Goal: Browse casually

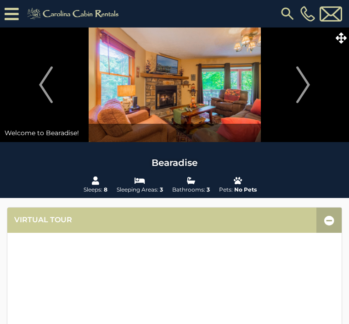
click at [304, 88] on img "Next" at bounding box center [303, 85] width 14 height 37
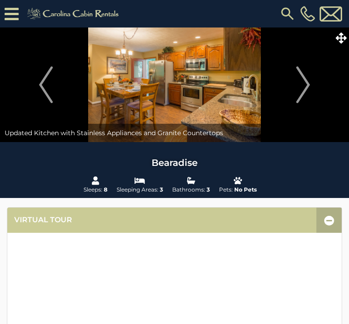
click at [305, 86] on img "Next" at bounding box center [303, 85] width 14 height 37
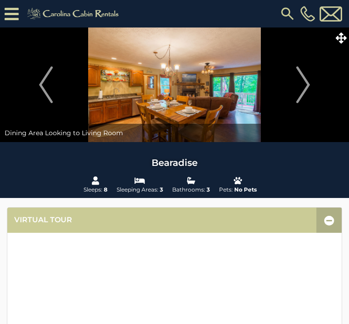
click at [303, 87] on img "Next" at bounding box center [303, 85] width 14 height 37
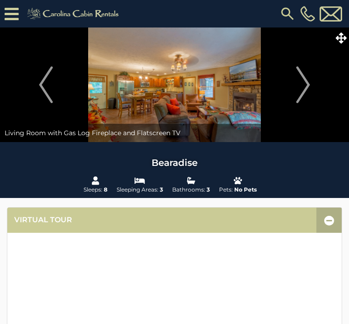
click at [308, 83] on img "Next" at bounding box center [303, 85] width 14 height 37
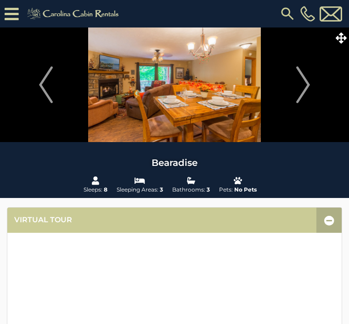
click at [305, 83] on img "Next" at bounding box center [303, 85] width 14 height 37
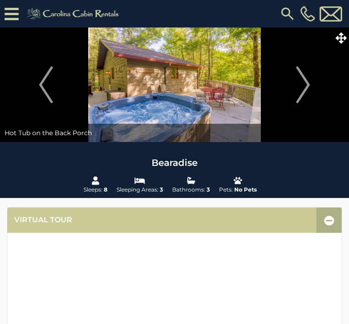
click at [305, 86] on img "Next" at bounding box center [303, 85] width 14 height 37
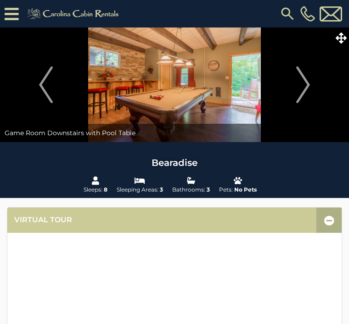
click at [303, 85] on img "Next" at bounding box center [303, 85] width 14 height 37
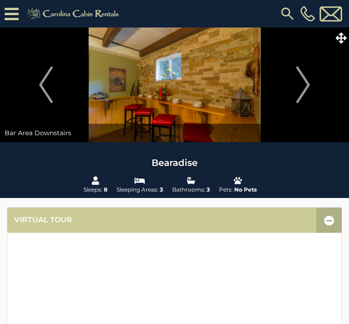
click at [308, 83] on img "Next" at bounding box center [303, 85] width 14 height 37
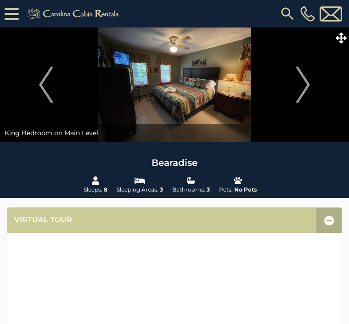
click at [308, 83] on img "Next" at bounding box center [303, 85] width 14 height 37
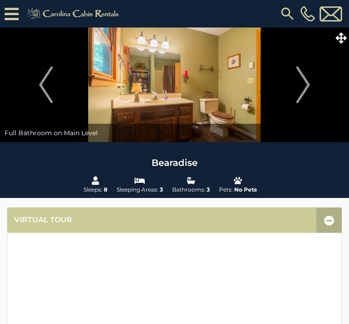
click at [296, 88] on img "Next" at bounding box center [303, 85] width 14 height 37
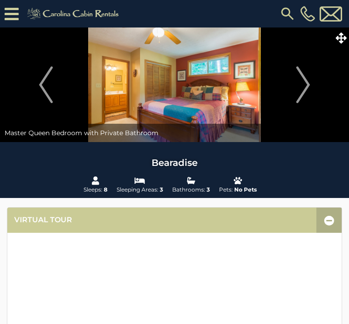
click at [306, 81] on img "Next" at bounding box center [303, 85] width 14 height 37
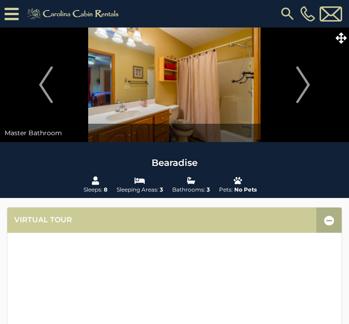
click at [311, 86] on button "Next" at bounding box center [303, 85] width 83 height 115
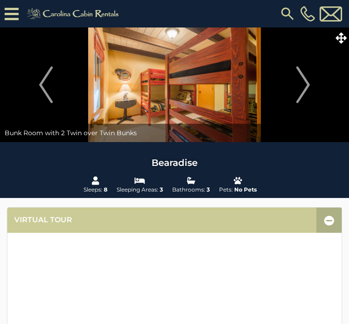
click at [304, 87] on img "Next" at bounding box center [303, 85] width 14 height 37
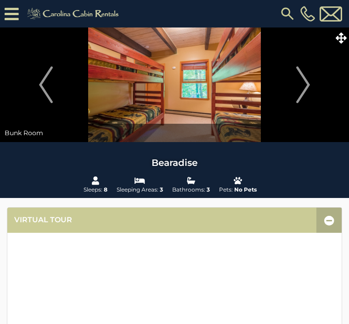
click at [304, 87] on img "Next" at bounding box center [303, 85] width 14 height 37
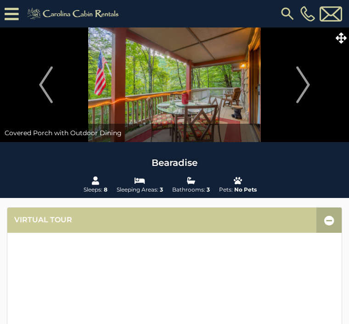
click at [309, 89] on img "Next" at bounding box center [303, 85] width 14 height 37
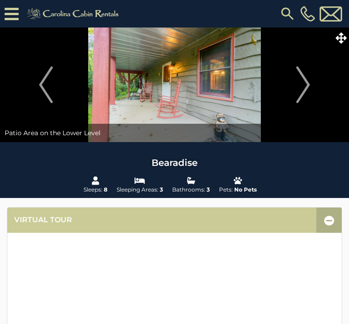
click at [309, 79] on img "Next" at bounding box center [303, 85] width 14 height 37
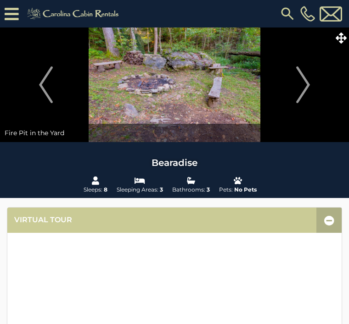
click at [307, 81] on img "Next" at bounding box center [303, 85] width 14 height 37
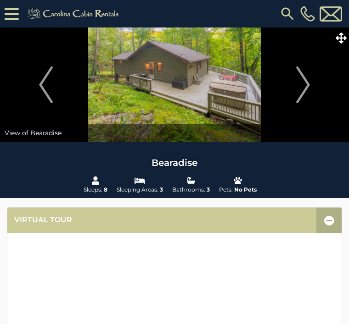
click at [307, 83] on img "Next" at bounding box center [303, 85] width 14 height 37
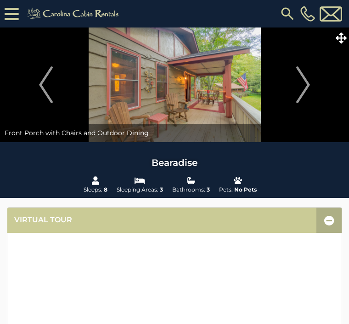
click at [302, 85] on img "Next" at bounding box center [303, 85] width 14 height 37
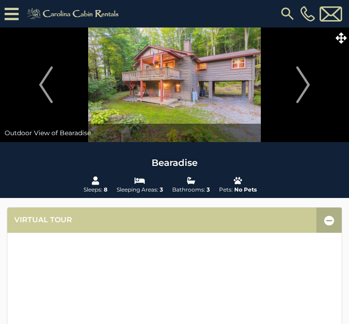
click at [308, 85] on img "Next" at bounding box center [303, 85] width 14 height 37
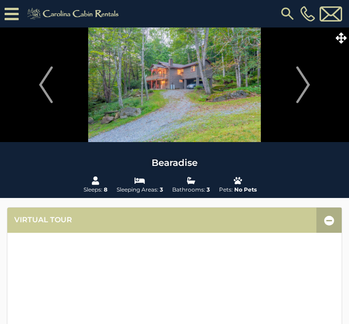
click at [308, 82] on img "Next" at bounding box center [303, 85] width 14 height 37
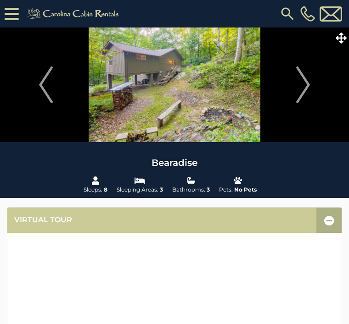
click at [304, 84] on img "Next" at bounding box center [303, 85] width 14 height 37
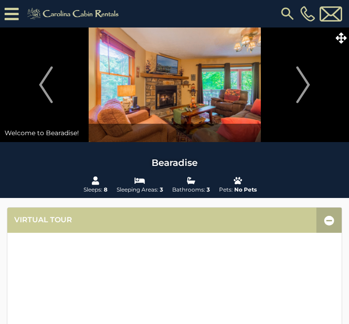
click at [303, 92] on img "Next" at bounding box center [303, 85] width 14 height 37
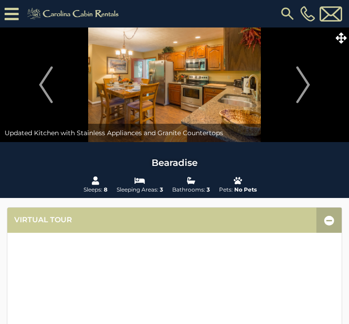
click at [303, 84] on img "Next" at bounding box center [303, 85] width 14 height 37
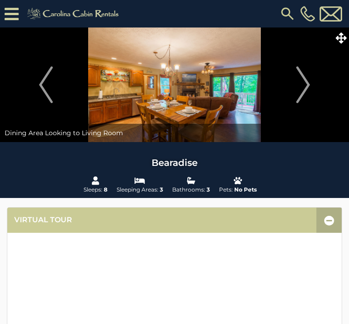
click at [302, 91] on img "Next" at bounding box center [303, 85] width 14 height 37
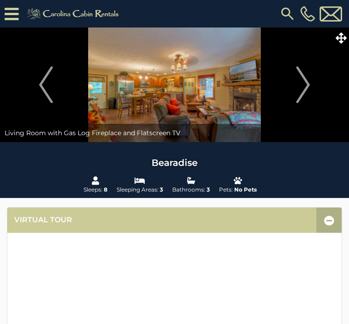
click at [305, 87] on img "Next" at bounding box center [303, 85] width 14 height 37
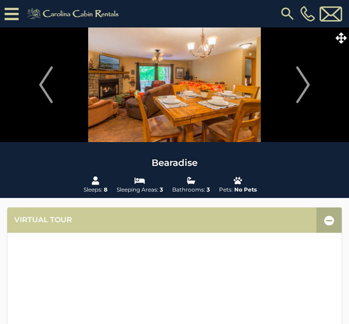
click at [305, 88] on img "Next" at bounding box center [303, 85] width 14 height 37
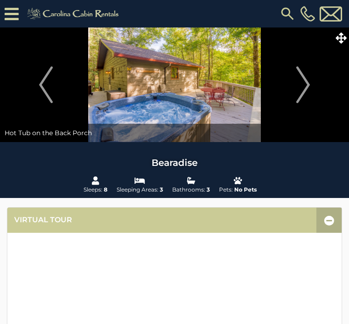
click at [307, 87] on img "Next" at bounding box center [303, 85] width 14 height 37
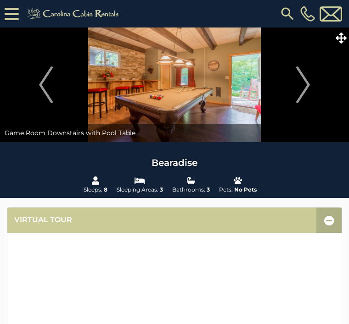
click at [309, 86] on img "Next" at bounding box center [303, 85] width 14 height 37
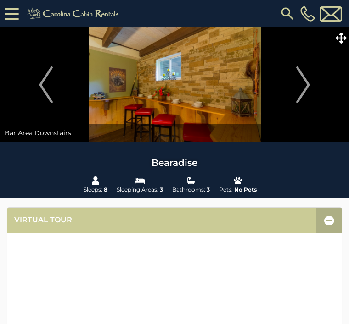
click at [305, 84] on img "Next" at bounding box center [303, 85] width 14 height 37
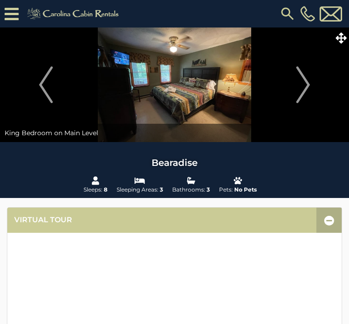
click at [304, 83] on img "Next" at bounding box center [303, 85] width 14 height 37
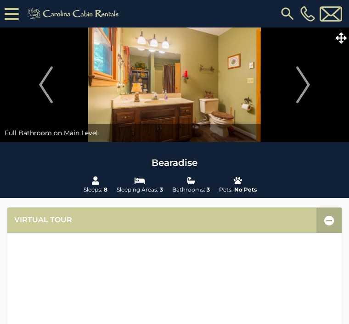
click at [309, 82] on img "Next" at bounding box center [303, 85] width 14 height 37
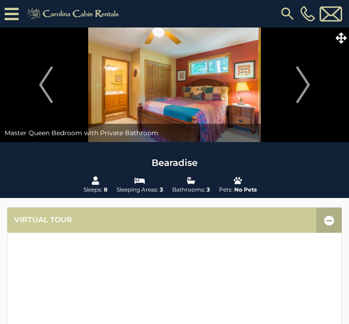
click at [308, 83] on img "Next" at bounding box center [303, 85] width 14 height 37
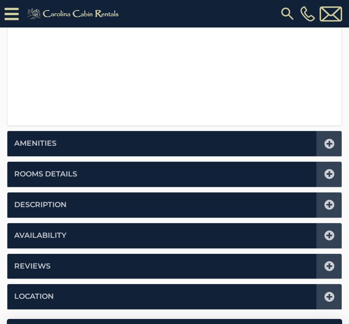
scroll to position [366, 0]
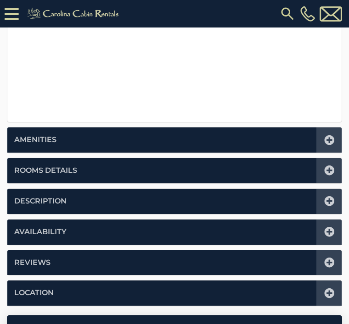
click at [48, 203] on link "Description" at bounding box center [40, 201] width 52 height 11
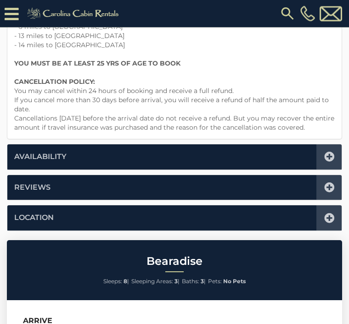
scroll to position [674, 0]
click at [326, 221] on icon at bounding box center [329, 218] width 10 height 10
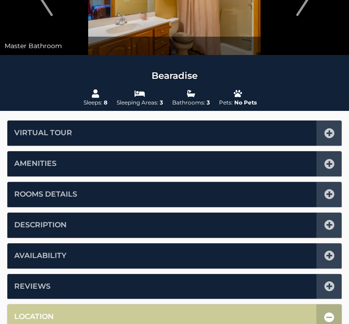
scroll to position [0, 0]
